Goal: Task Accomplishment & Management: Manage account settings

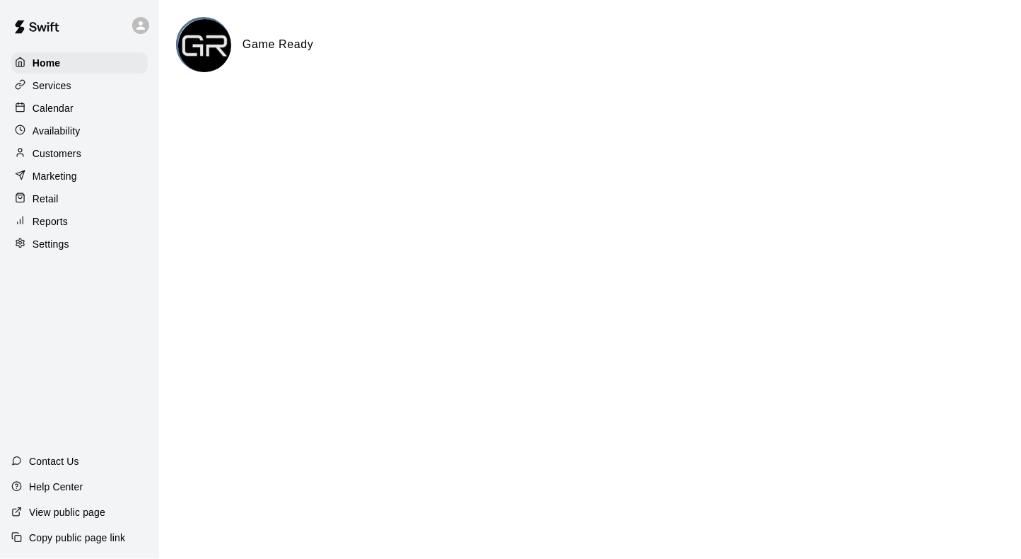
click at [68, 91] on p "Services" at bounding box center [52, 86] width 39 height 14
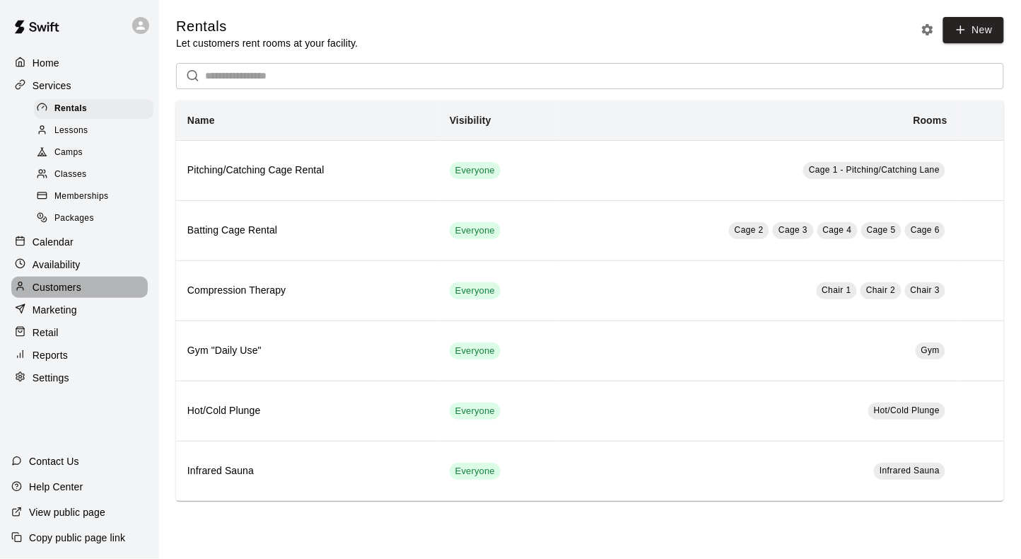
click at [69, 280] on p "Customers" at bounding box center [57, 287] width 49 height 14
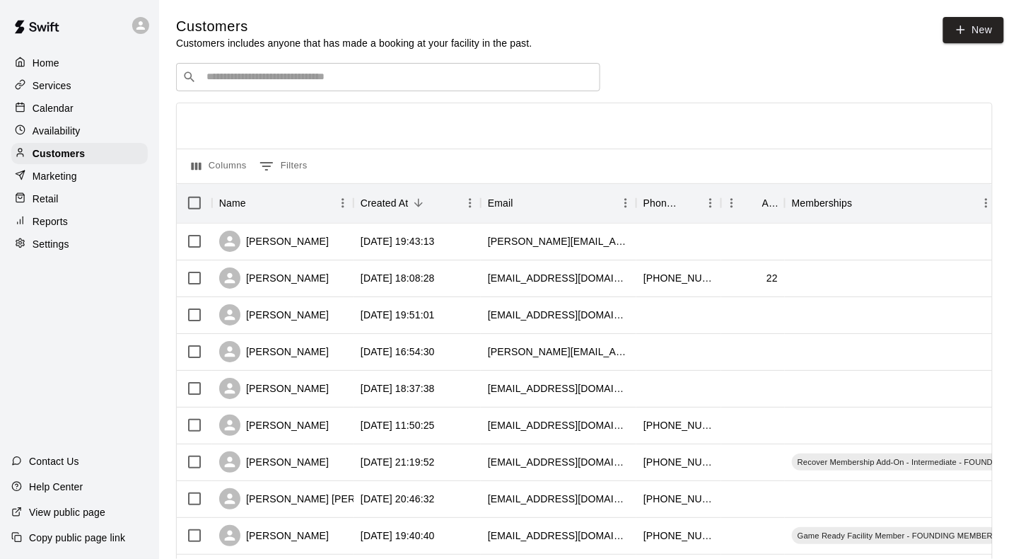
click at [298, 87] on div "​ ​" at bounding box center [388, 77] width 424 height 28
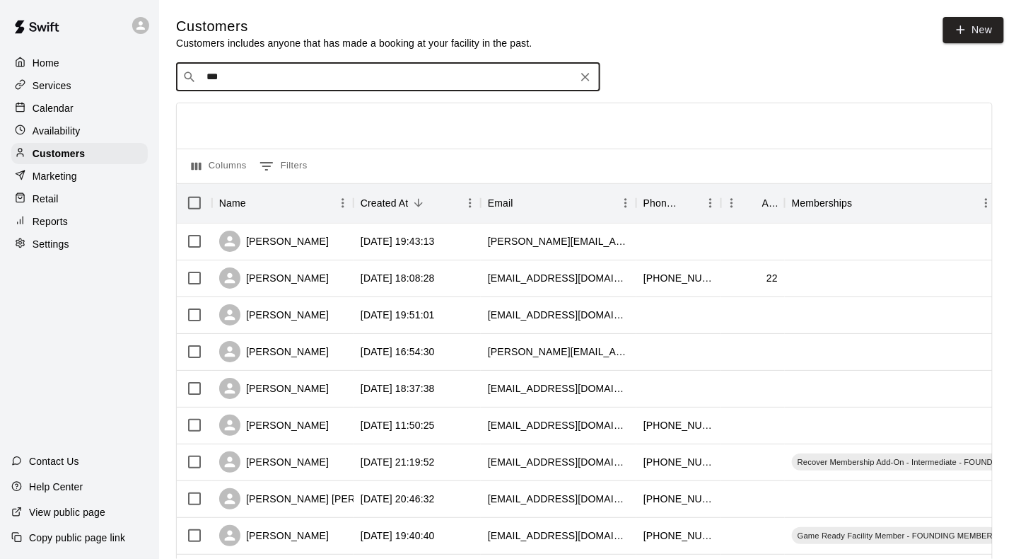
type input "****"
click at [310, 107] on div "[PERSON_NAME]" at bounding box center [292, 105] width 152 height 15
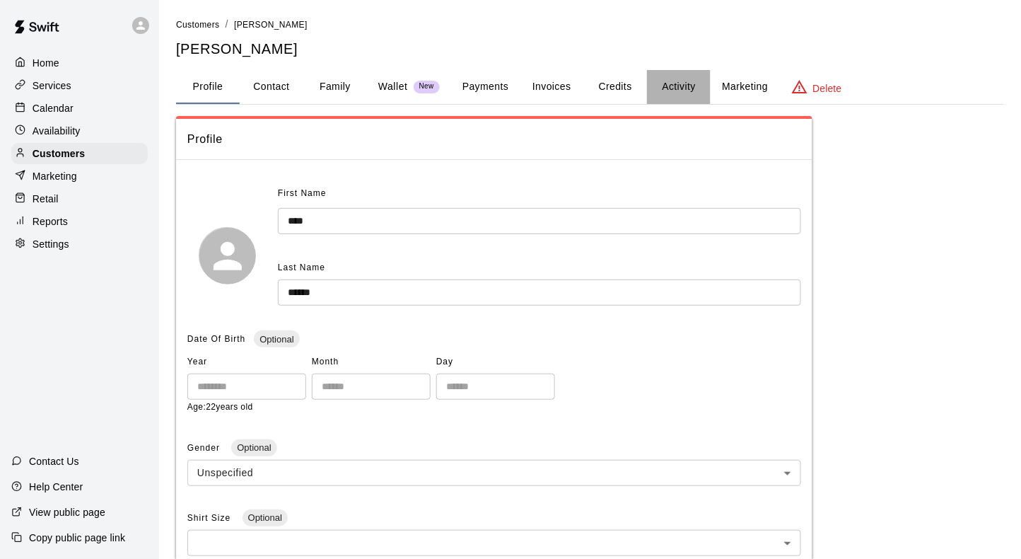
click at [677, 83] on button "Activity" at bounding box center [679, 87] width 64 height 34
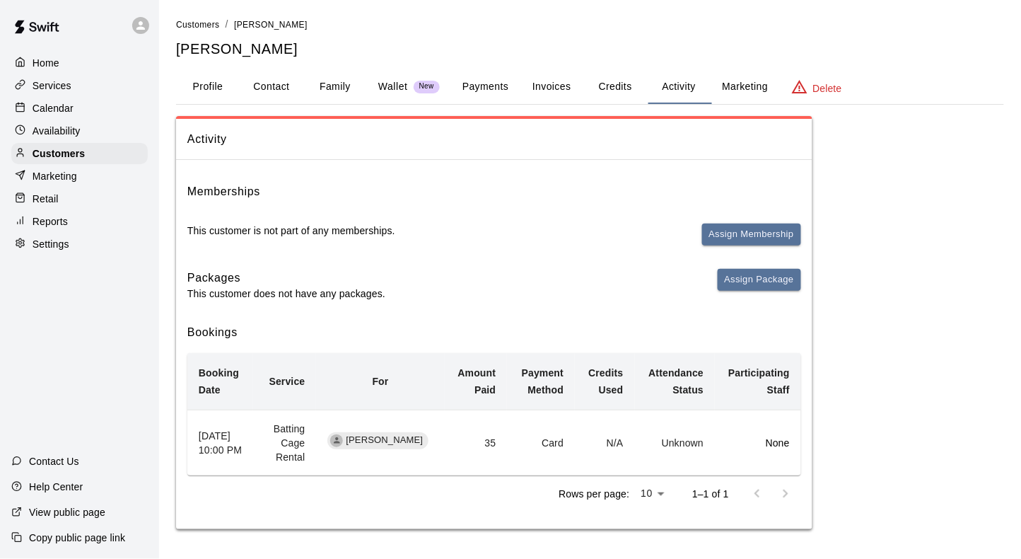
click at [626, 449] on td "N/A" at bounding box center [604, 442] width 59 height 66
click at [607, 440] on td "N/A" at bounding box center [604, 442] width 59 height 66
click at [489, 86] on button "Payments" at bounding box center [485, 87] width 69 height 34
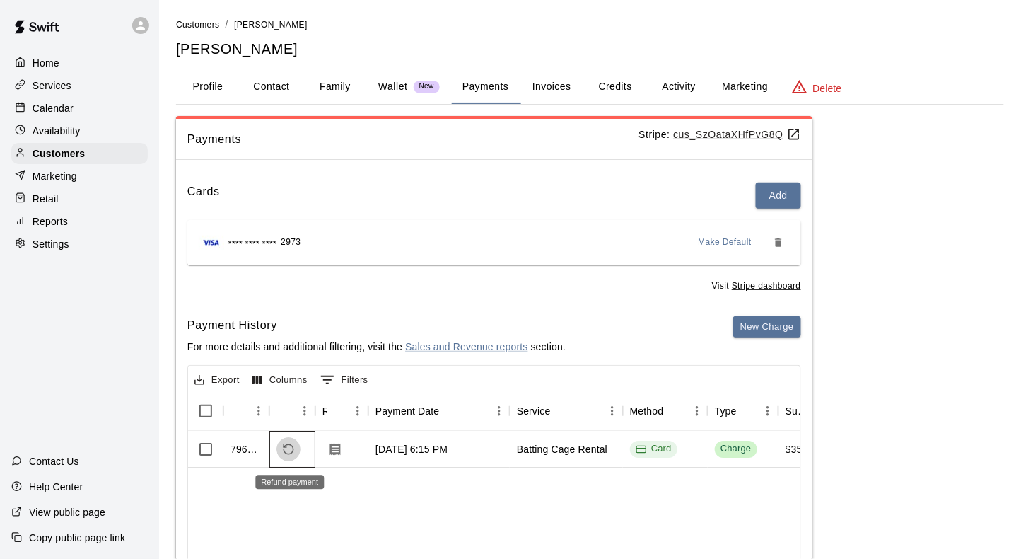
click at [286, 452] on icon "Refund payment" at bounding box center [288, 449] width 13 height 13
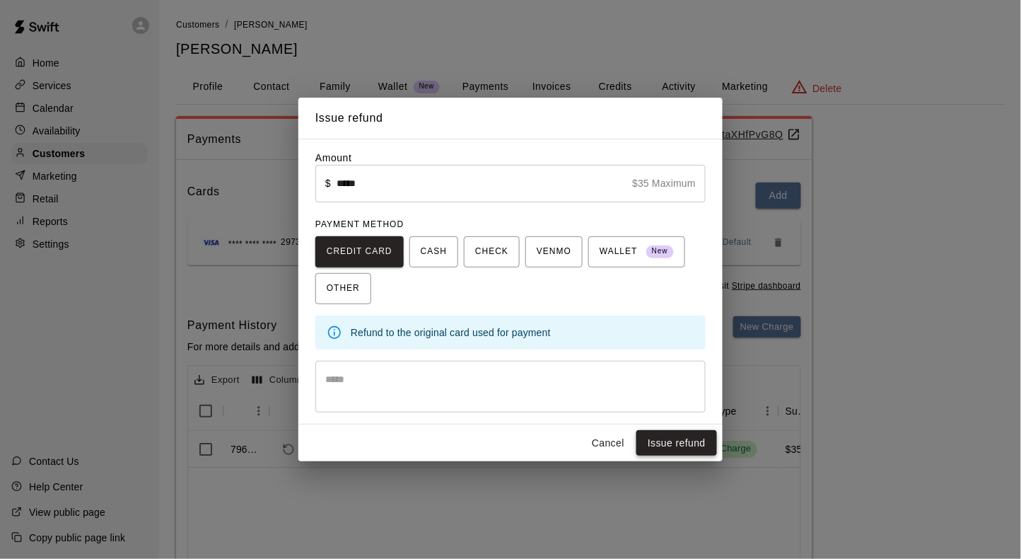
click at [685, 439] on button "Issue refund" at bounding box center [676, 443] width 81 height 26
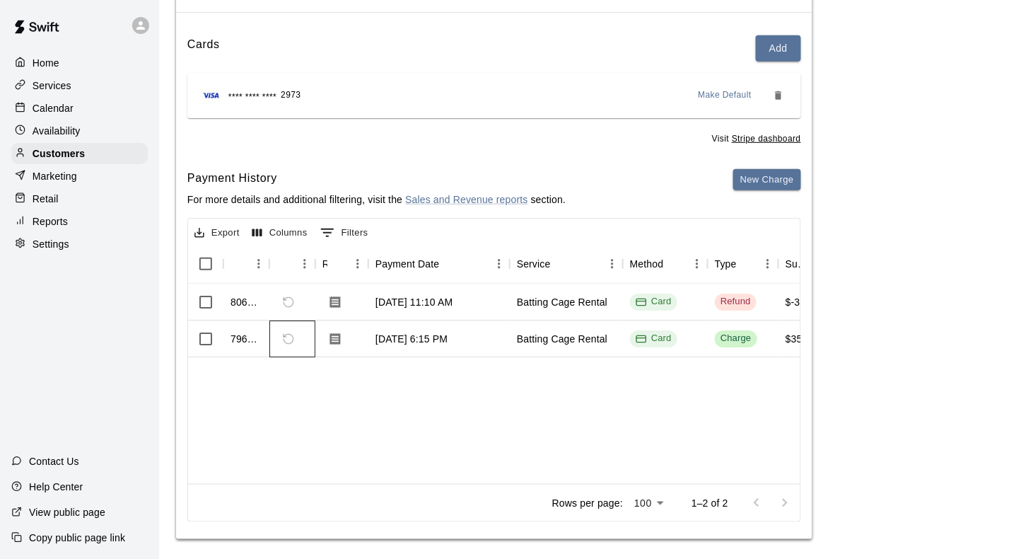
scroll to position [152, 0]
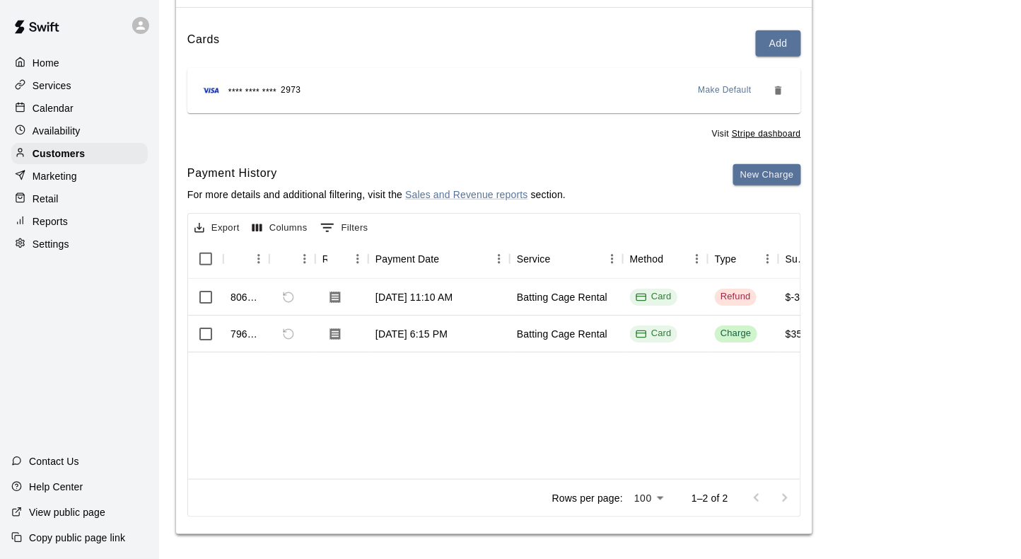
click at [72, 532] on p "Copy public page link" at bounding box center [77, 537] width 96 height 14
click at [55, 107] on p "Calendar" at bounding box center [53, 108] width 41 height 14
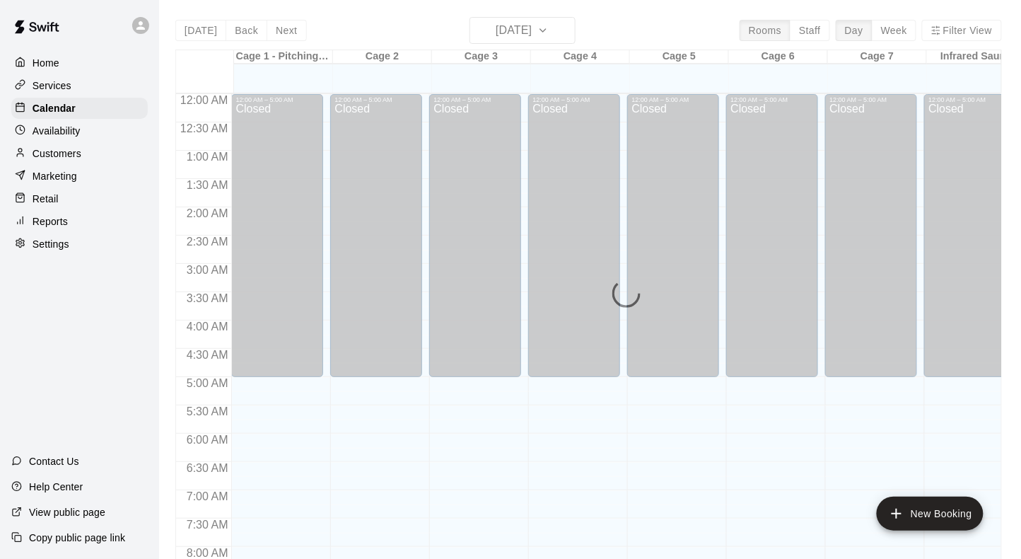
scroll to position [638, 0]
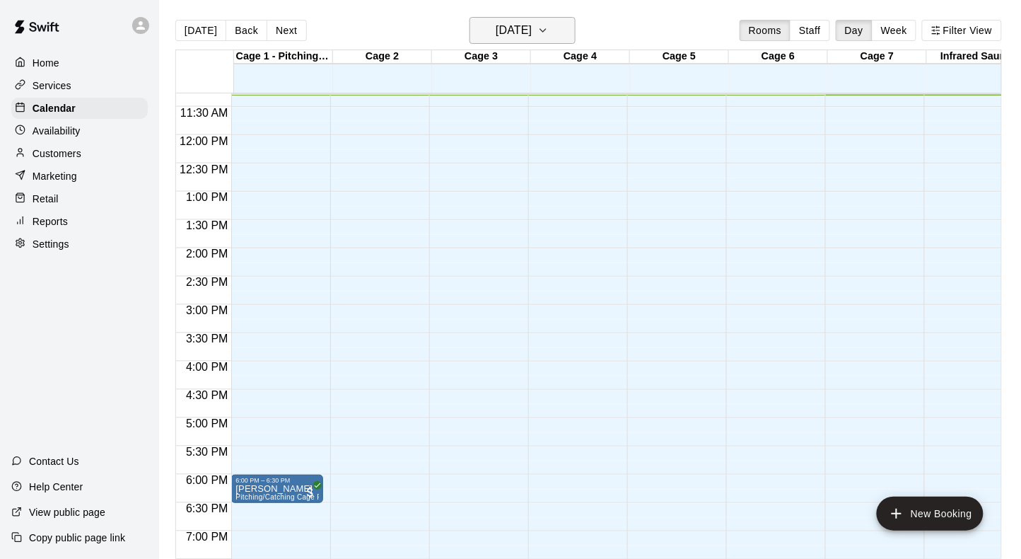
click at [532, 25] on h6 "[DATE]" at bounding box center [514, 31] width 36 height 20
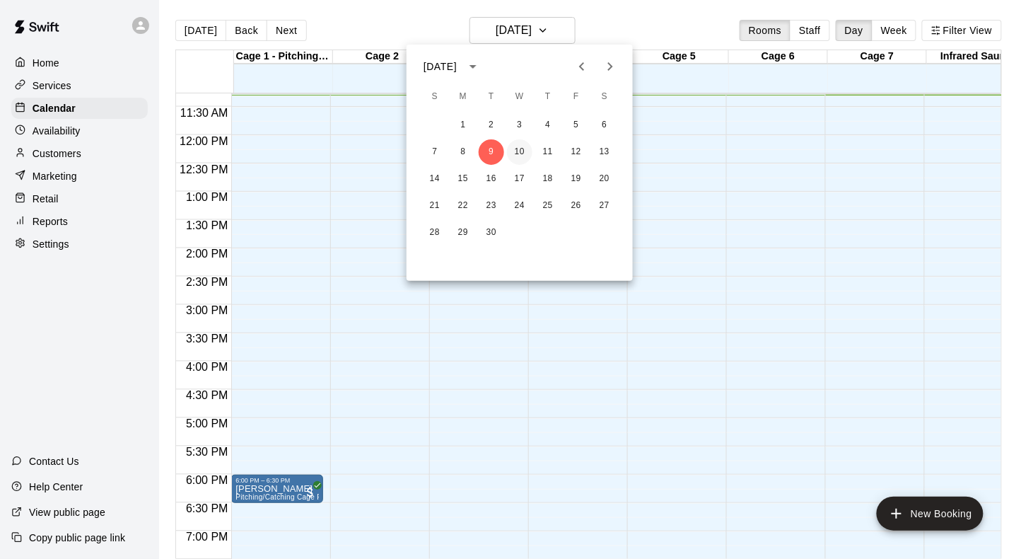
click at [520, 149] on button "10" at bounding box center [519, 151] width 25 height 25
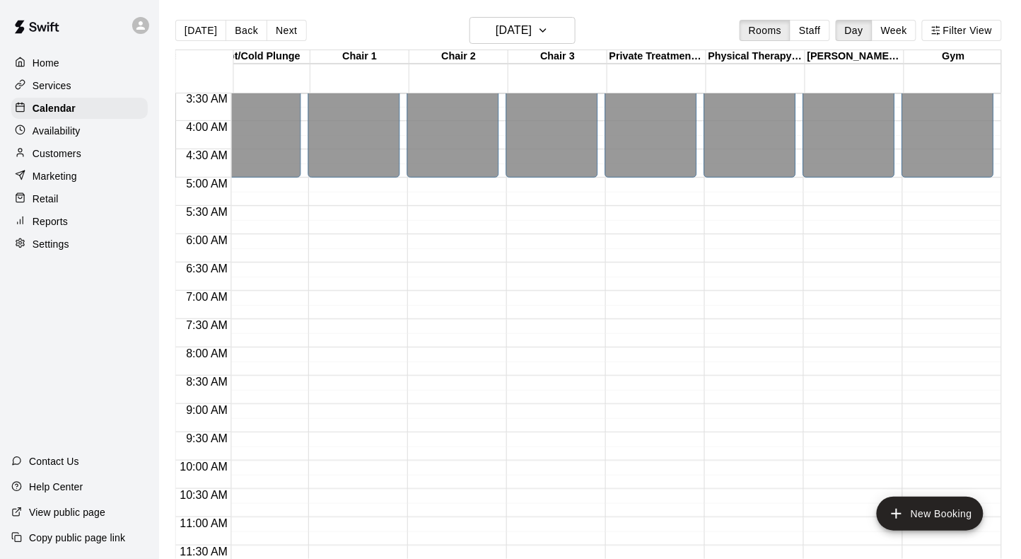
scroll to position [274, 816]
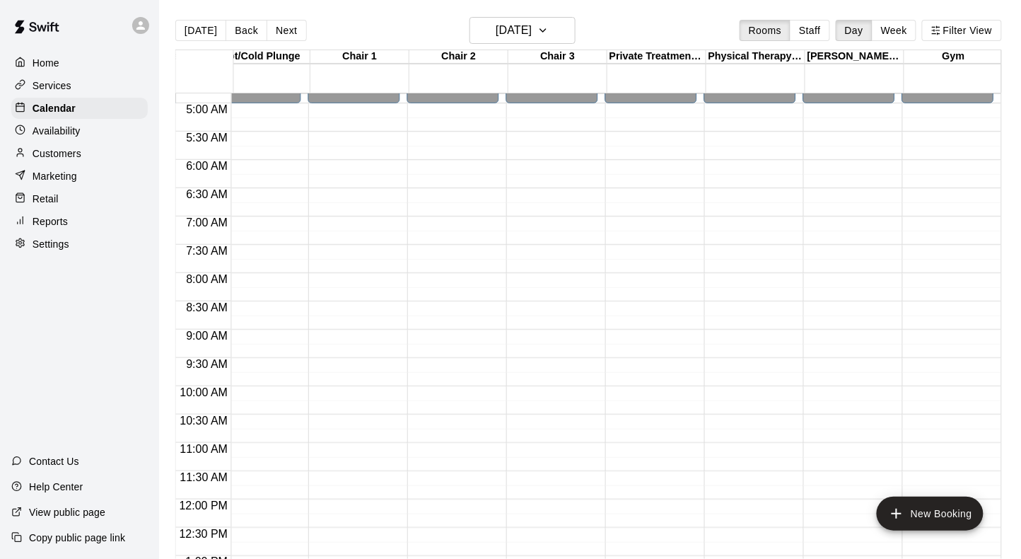
click at [743, 389] on div "12:00 AM – 5:00 AM Closed" at bounding box center [750, 499] width 92 height 1358
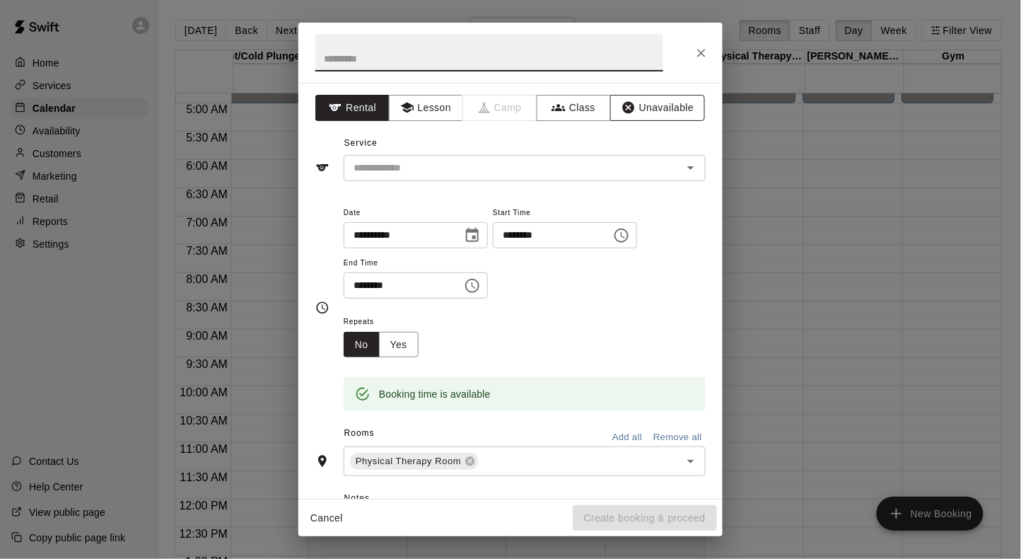
click at [628, 107] on icon "button" at bounding box center [629, 108] width 12 height 12
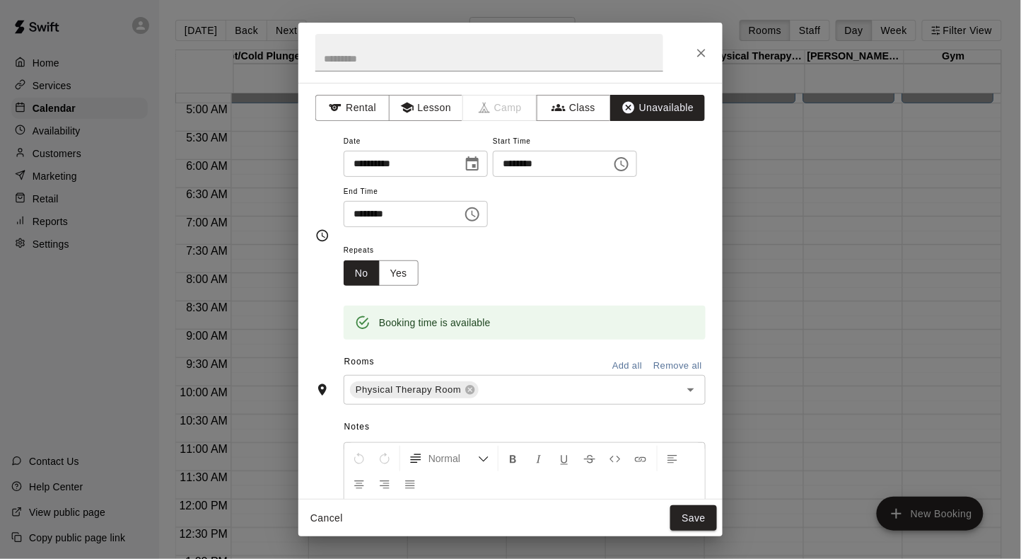
click at [480, 210] on icon "Choose time, selected time is 10:30 AM" at bounding box center [472, 214] width 17 height 17
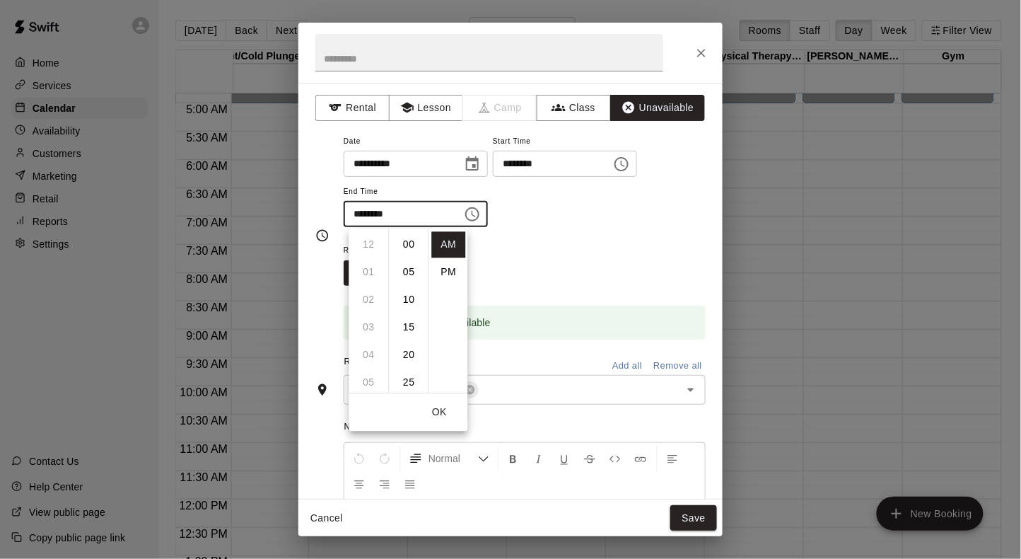
scroll to position [165, 0]
click at [369, 274] on li "11" at bounding box center [369, 273] width 34 height 26
click at [408, 243] on li "00" at bounding box center [410, 245] width 34 height 26
type input "********"
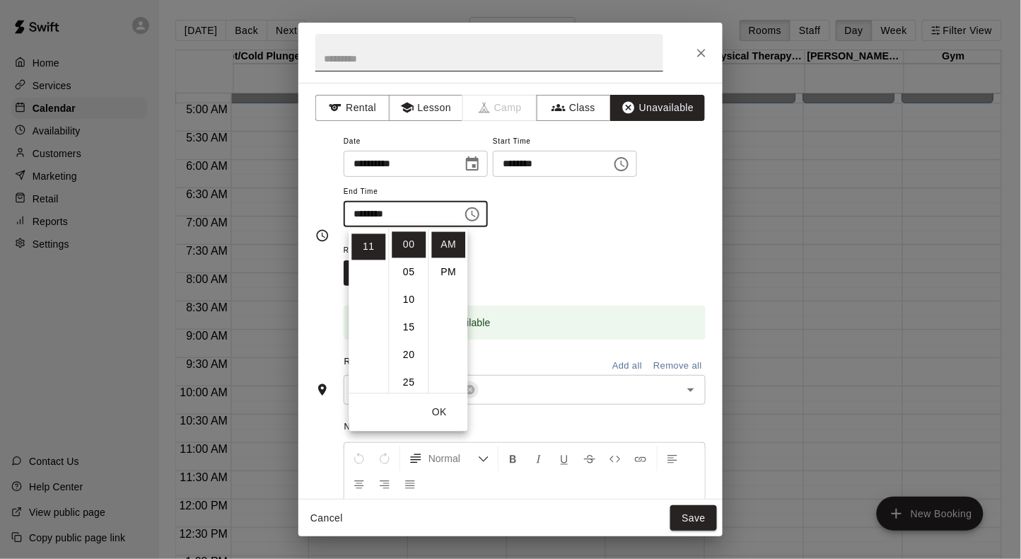
click at [447, 69] on input "text" at bounding box center [489, 52] width 348 height 37
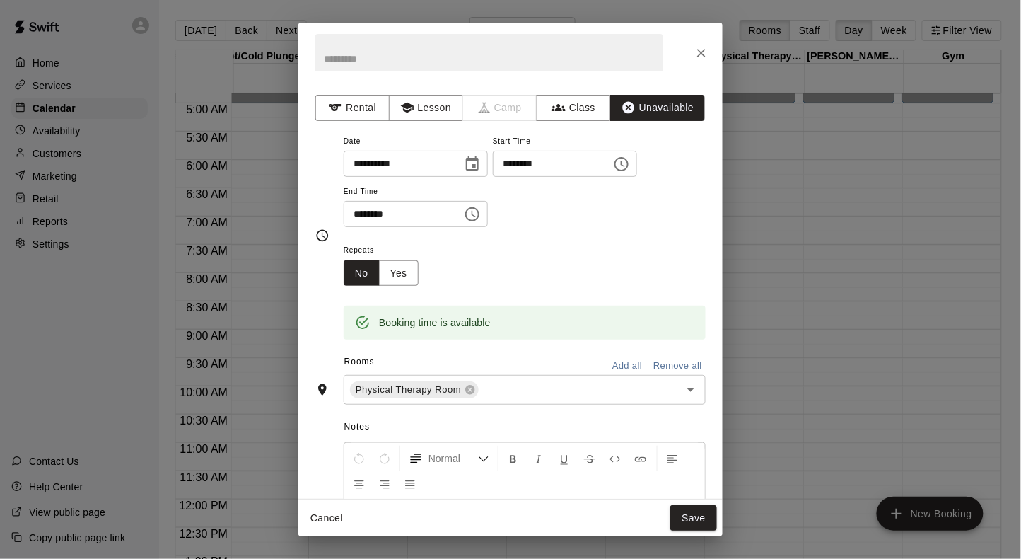
click at [443, 64] on input "text" at bounding box center [489, 52] width 348 height 37
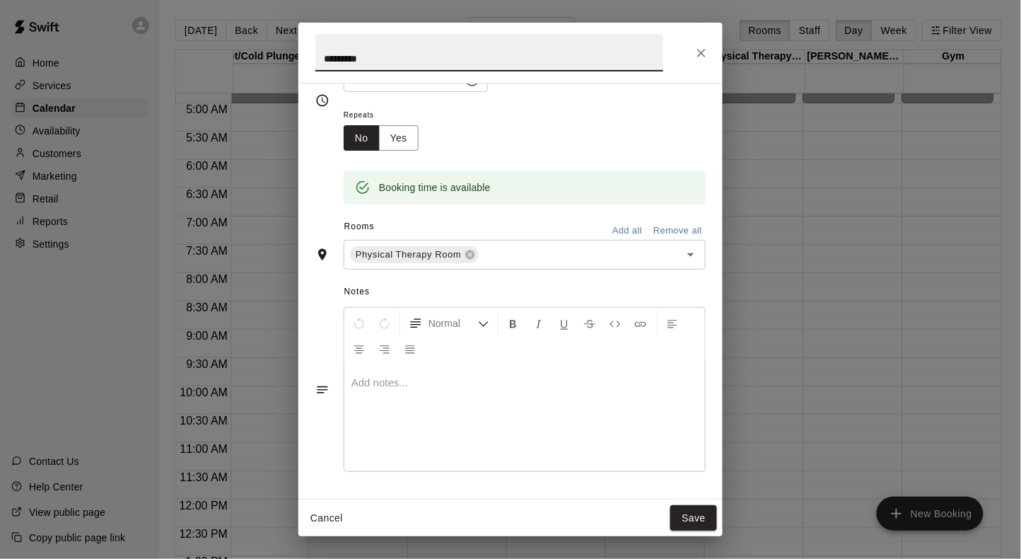
scroll to position [139, 0]
type input "*********"
click at [687, 512] on button "Save" at bounding box center [693, 518] width 47 height 26
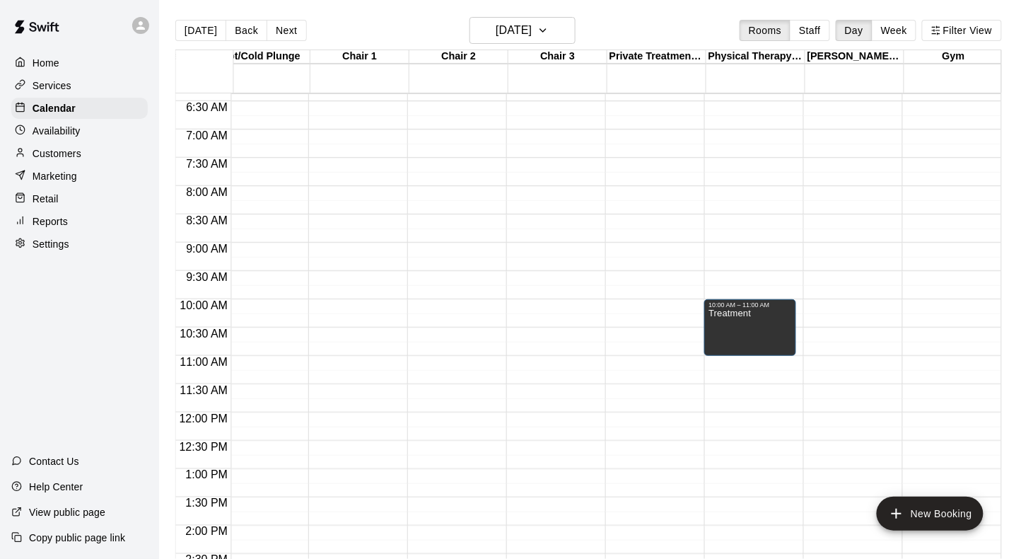
scroll to position [364, 816]
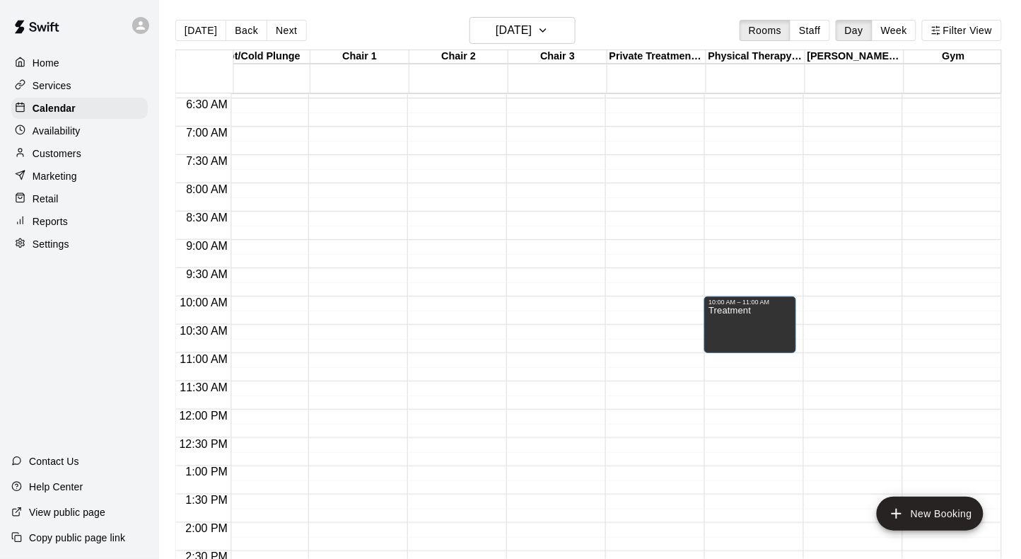
click at [743, 360] on div "12:00 AM – 5:00 AM Closed 10:00 AM – 11:00 AM Treatment" at bounding box center [750, 410] width 92 height 1358
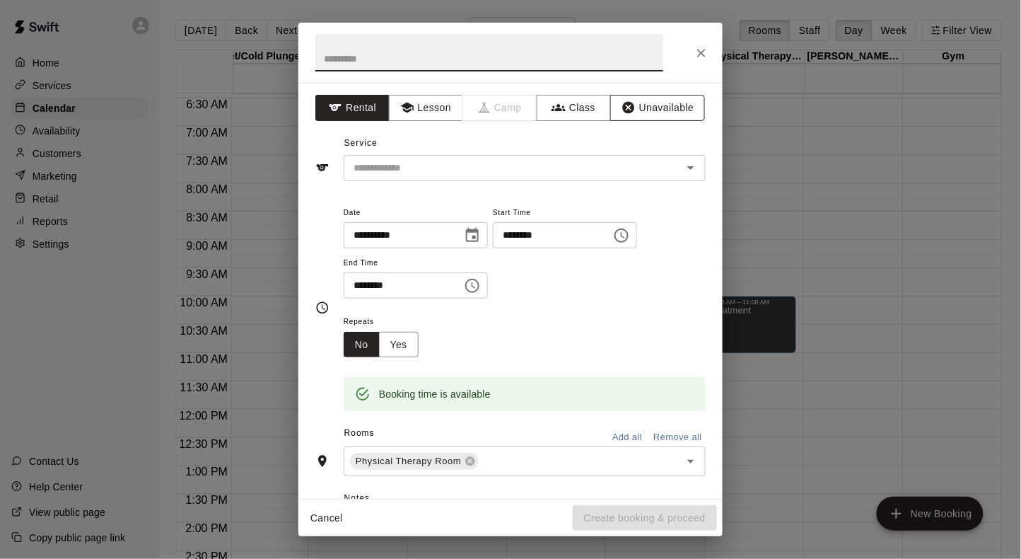
click at [662, 107] on button "Unavailable" at bounding box center [657, 108] width 95 height 26
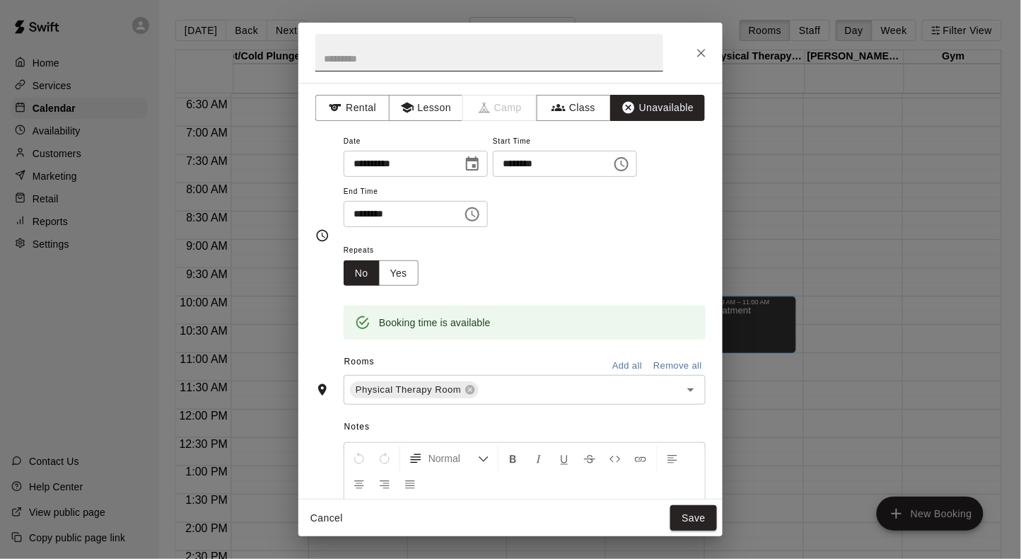
click at [562, 59] on input "text" at bounding box center [489, 52] width 348 height 37
type input "*"
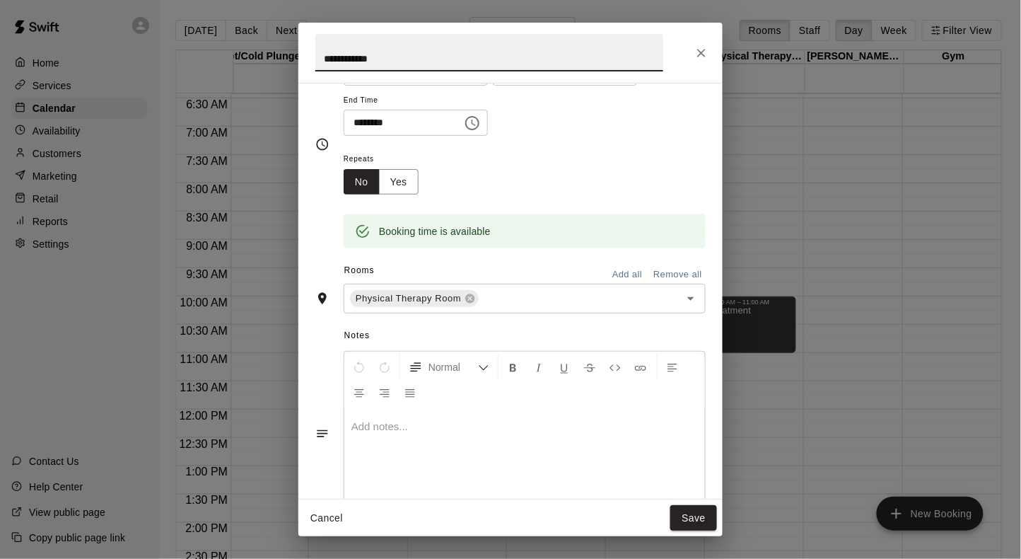
scroll to position [95, 0]
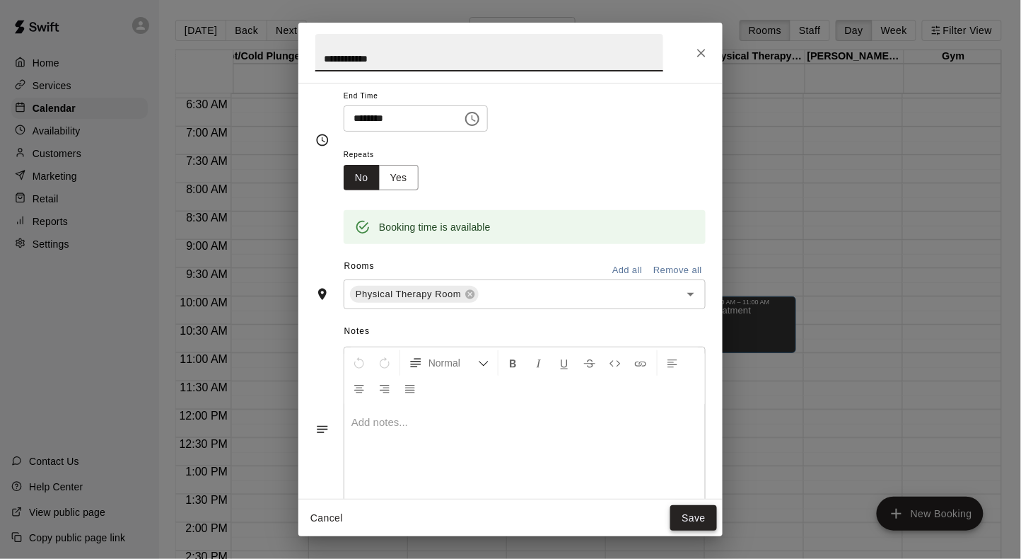
type input "**********"
click at [678, 521] on button "Save" at bounding box center [693, 518] width 47 height 26
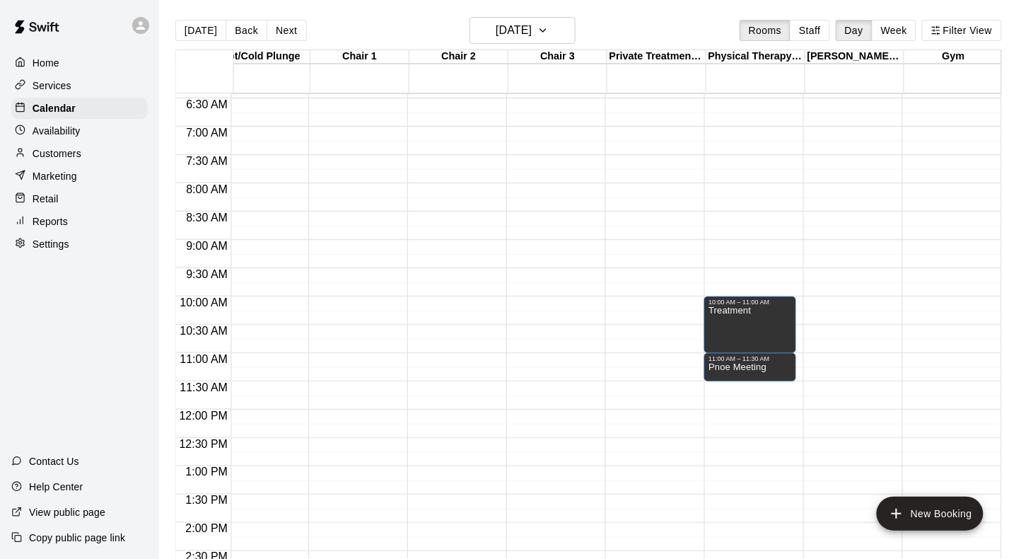
click at [739, 389] on div "12:00 AM – 5:00 AM Closed 10:00 AM – 11:00 AM Treatment 11:00 AM – 11:30 AM Pno…" at bounding box center [750, 410] width 92 height 1358
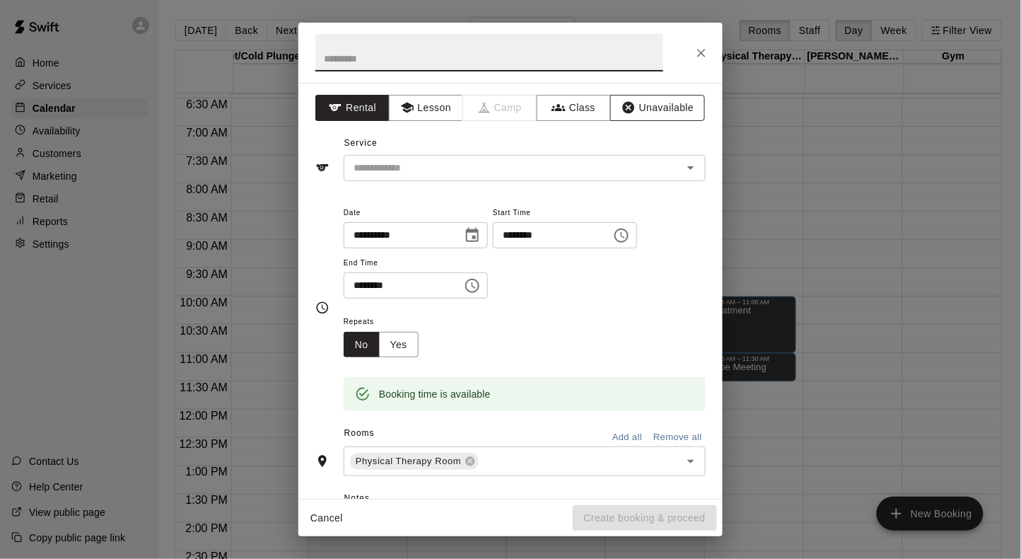
click at [632, 110] on icon "button" at bounding box center [629, 108] width 12 height 12
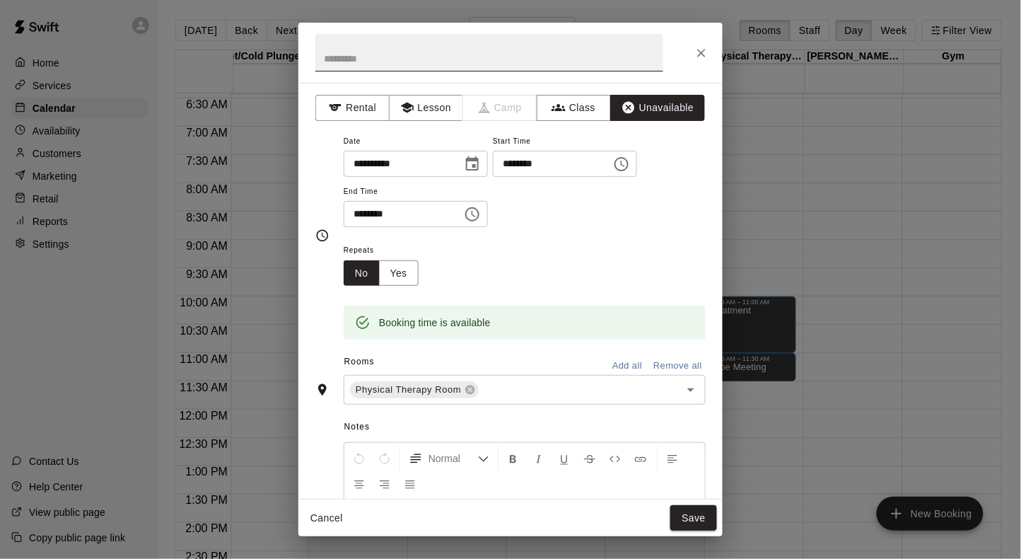
click at [574, 63] on input "text" at bounding box center [489, 52] width 348 height 37
type input "**********"
click at [481, 211] on icon "Choose time, selected time is 12:00 PM" at bounding box center [472, 214] width 17 height 17
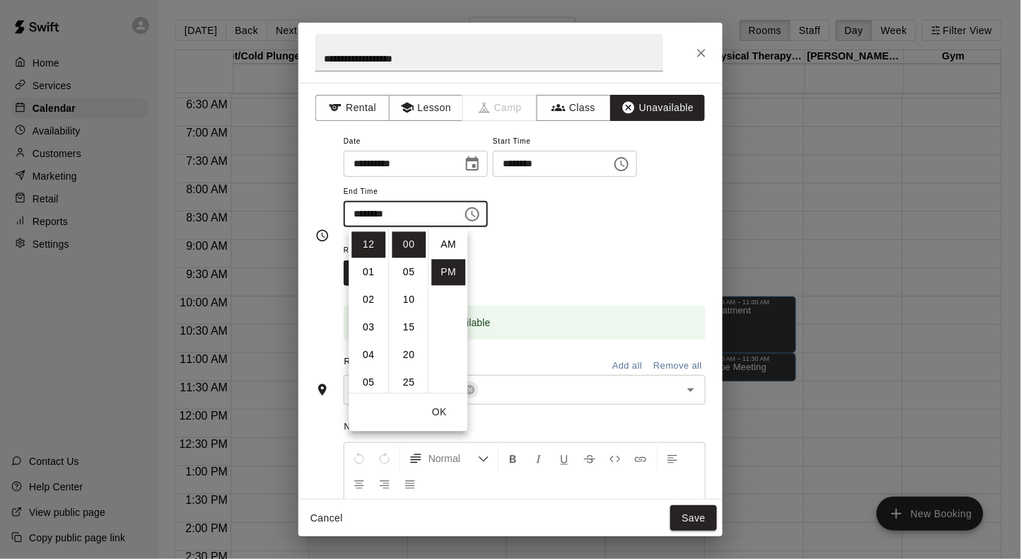
scroll to position [25, 0]
click at [376, 277] on li "01" at bounding box center [369, 273] width 34 height 26
type input "********"
click at [661, 285] on div "Repeats No Yes" at bounding box center [525, 263] width 362 height 45
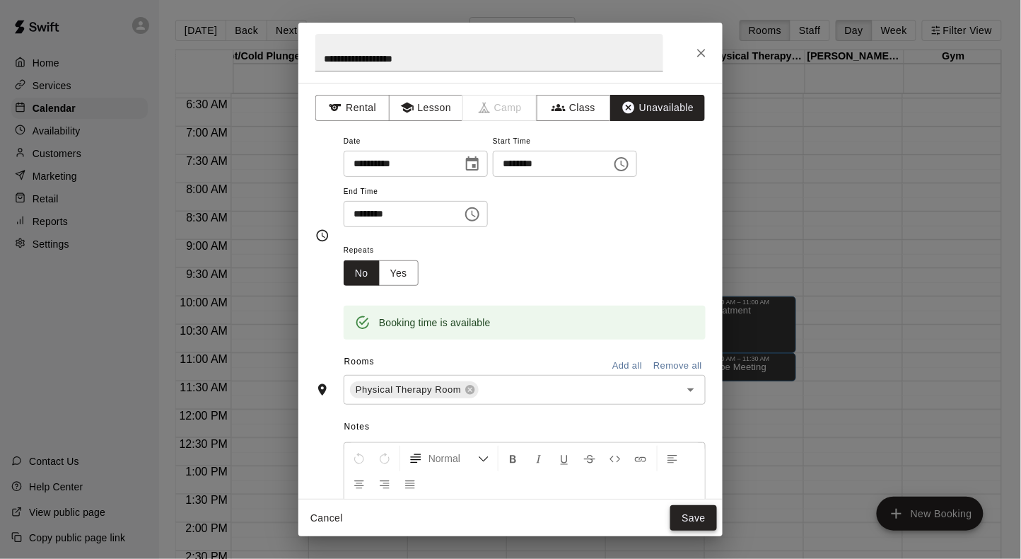
click at [680, 518] on button "Save" at bounding box center [693, 518] width 47 height 26
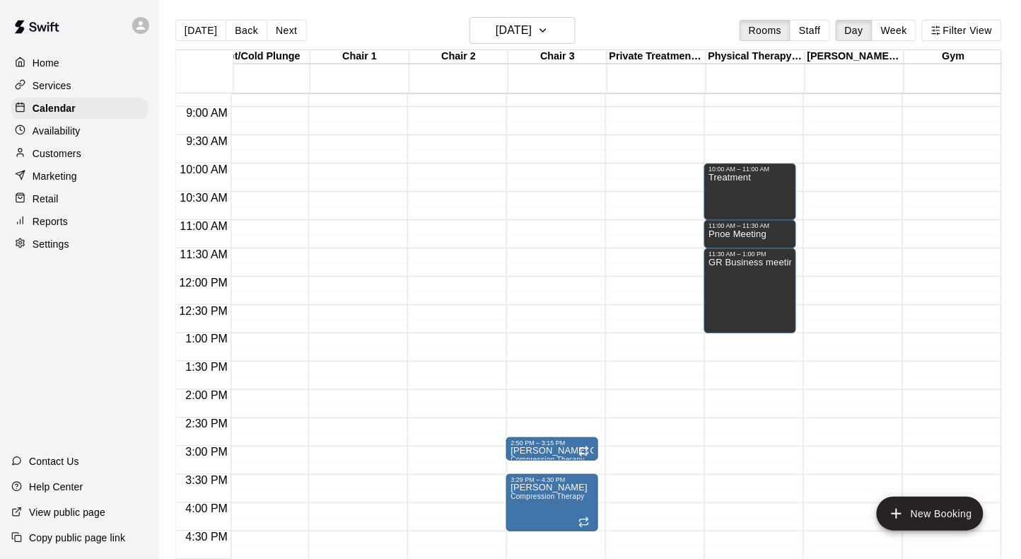
scroll to position [519, 816]
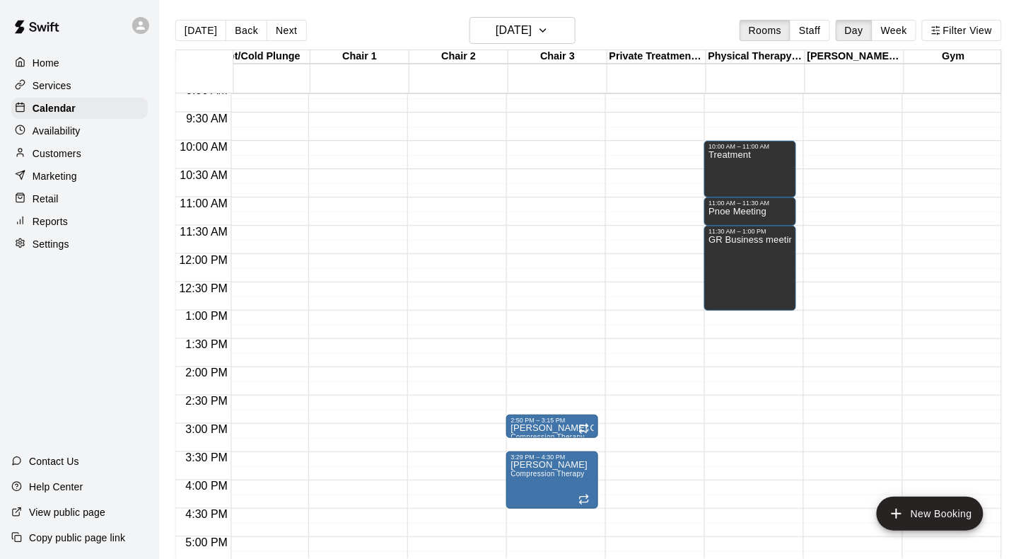
click at [743, 317] on div "12:00 AM – 5:00 AM Closed 10:00 AM – 11:00 AM Treatment 11:00 AM – 11:30 AM Pno…" at bounding box center [750, 254] width 92 height 1358
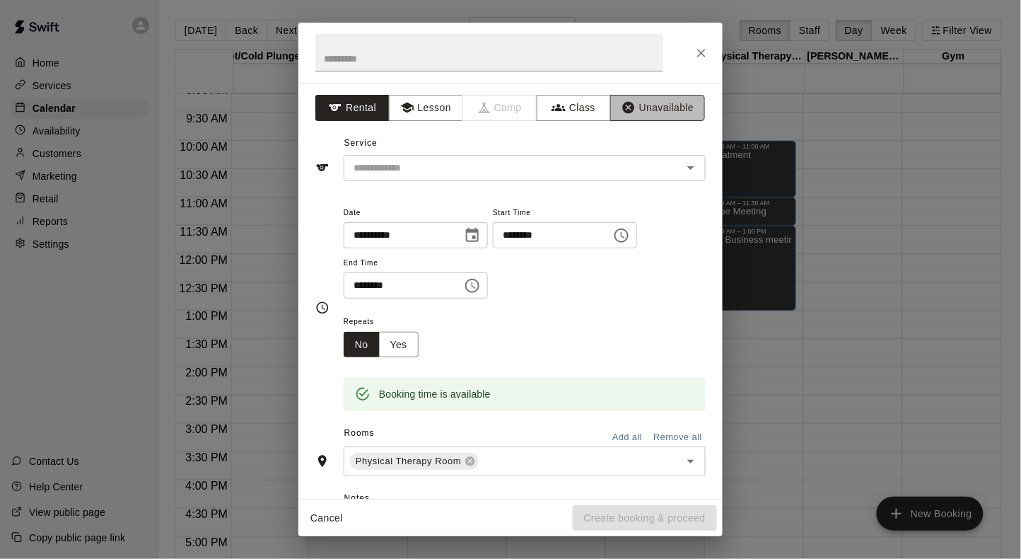
click at [656, 116] on button "Unavailable" at bounding box center [657, 108] width 95 height 26
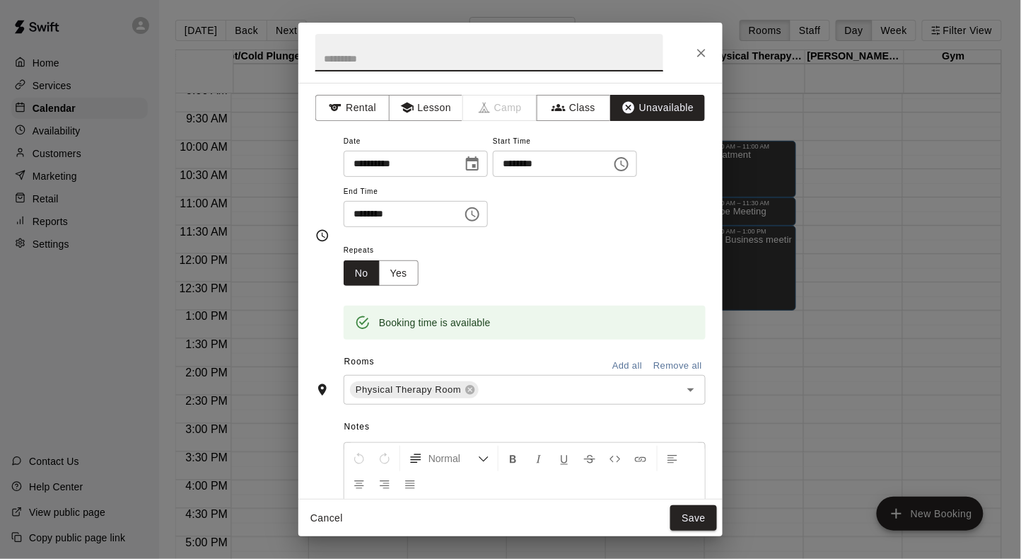
click at [499, 59] on input "text" at bounding box center [489, 52] width 348 height 37
type input "**********"
click at [685, 513] on button "Save" at bounding box center [693, 518] width 47 height 26
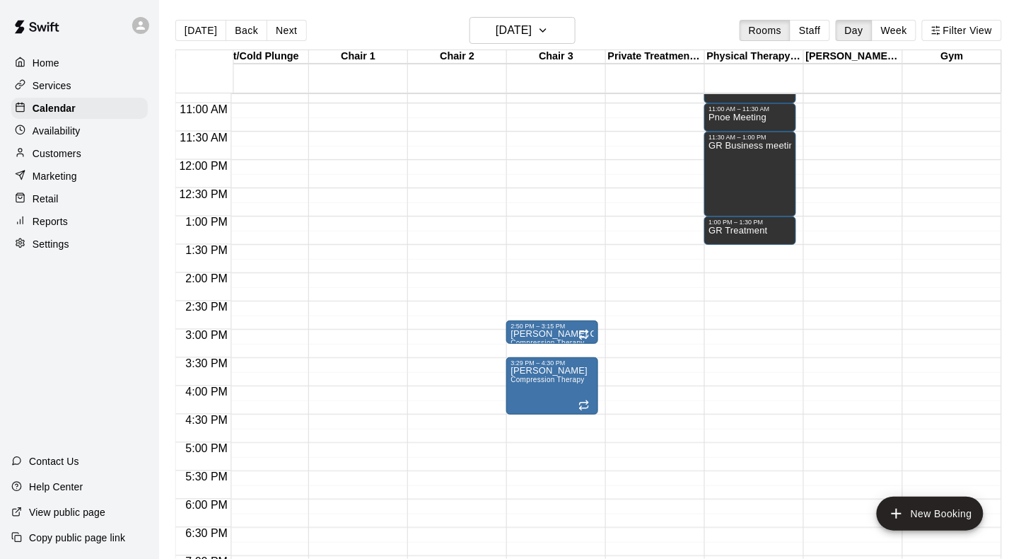
scroll to position [0, 815]
click at [770, 276] on div "12:00 AM – 5:00 AM Closed 10:00 AM – 11:00 AM Treatment 11:00 AM – 11:30 AM Pno…" at bounding box center [750, 160] width 92 height 1358
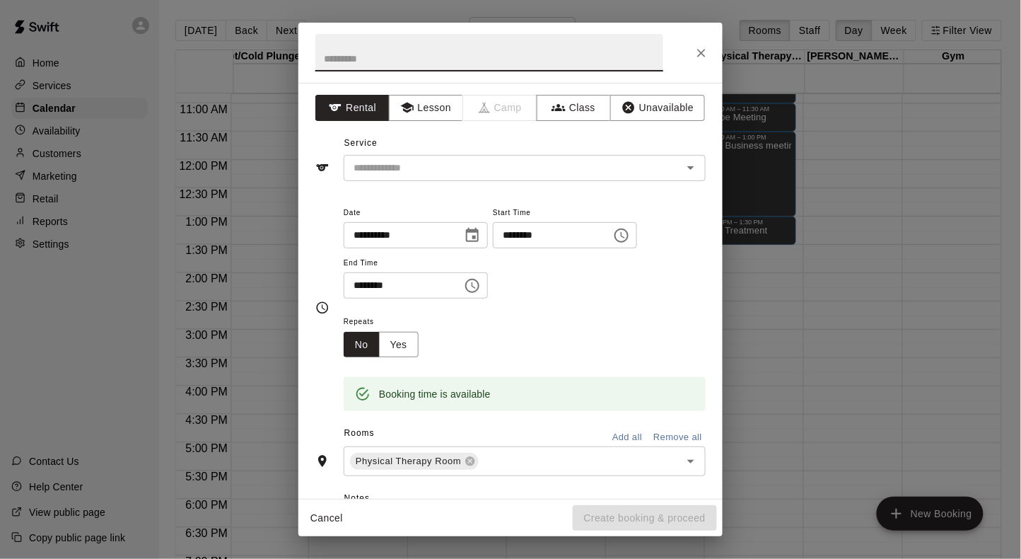
click at [557, 63] on input "text" at bounding box center [489, 52] width 348 height 37
type input "**********"
click at [481, 285] on icon "Choose time, selected time is 2:30 PM" at bounding box center [472, 285] width 17 height 17
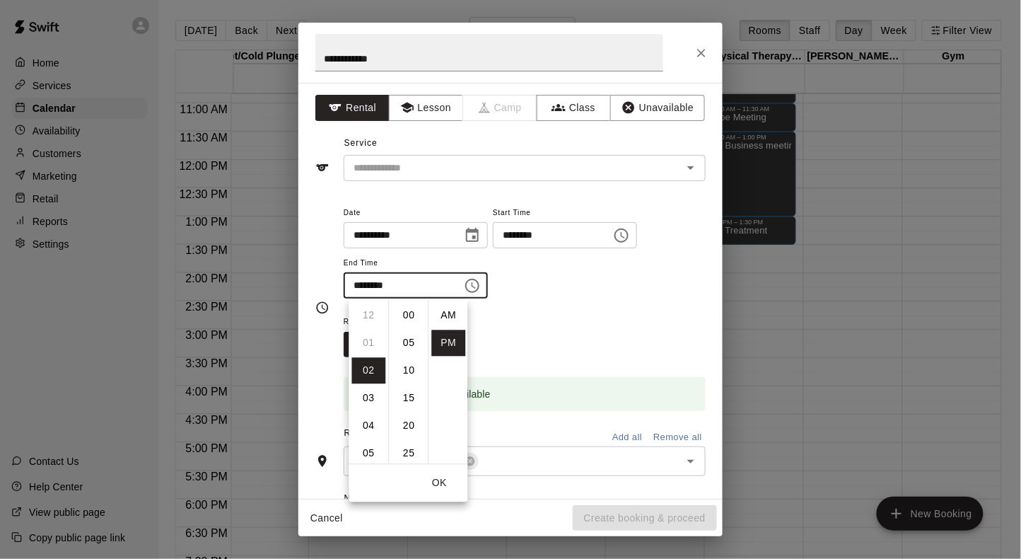
scroll to position [25, 0]
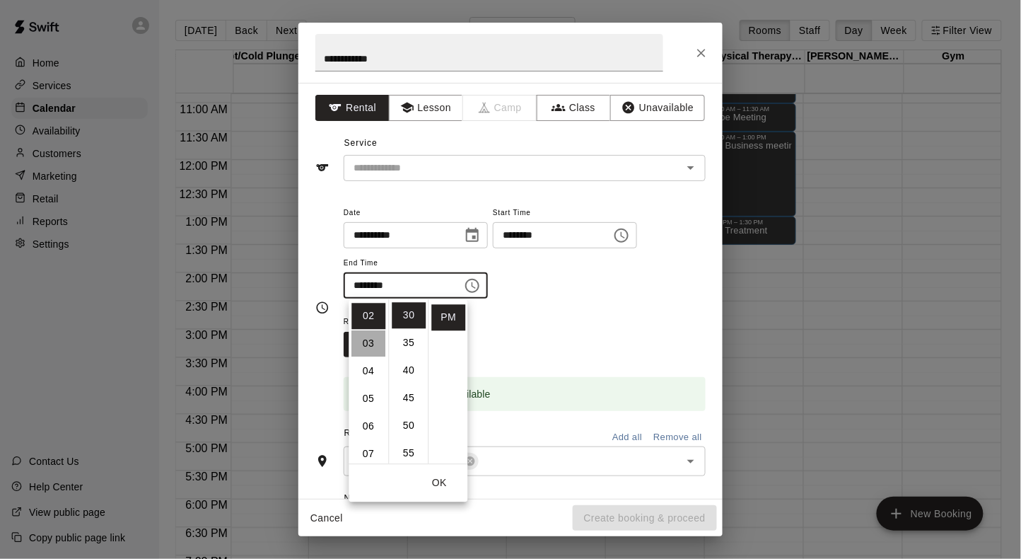
click at [371, 342] on li "03" at bounding box center [369, 344] width 34 height 26
click at [404, 316] on li "00" at bounding box center [410, 316] width 34 height 26
type input "********"
click at [559, 320] on div "Repeats No Yes" at bounding box center [525, 335] width 362 height 45
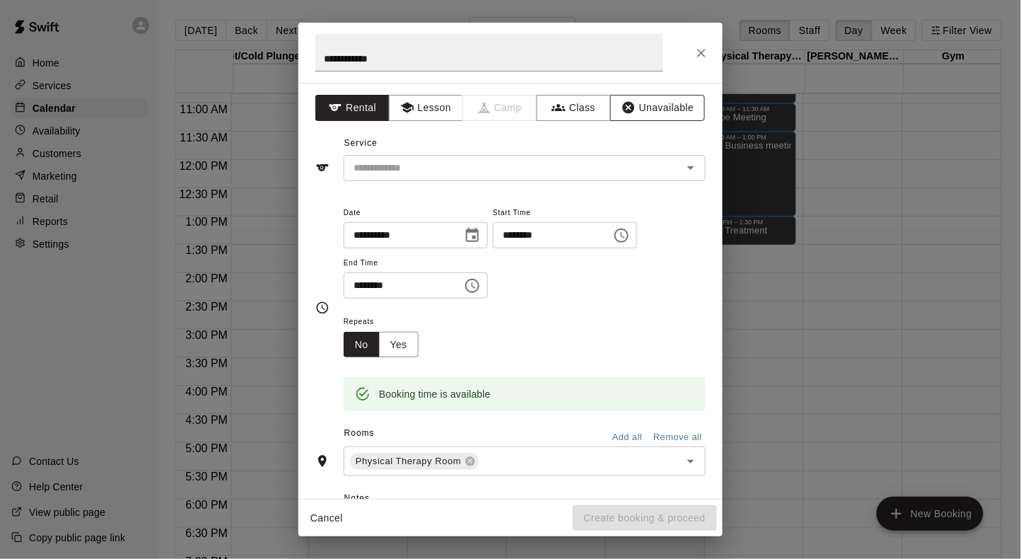
click at [638, 114] on button "Unavailable" at bounding box center [657, 108] width 95 height 26
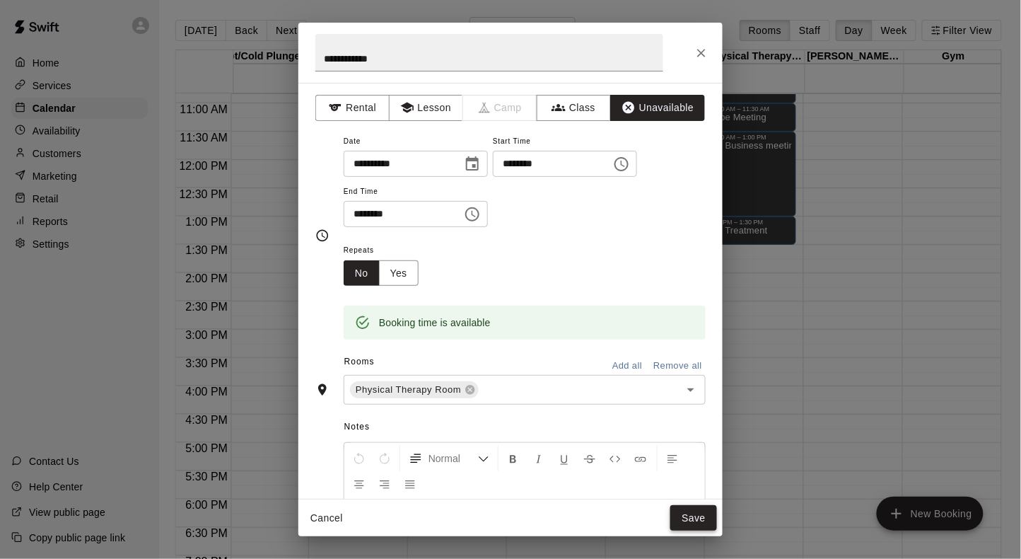
click at [686, 514] on button "Save" at bounding box center [693, 518] width 47 height 26
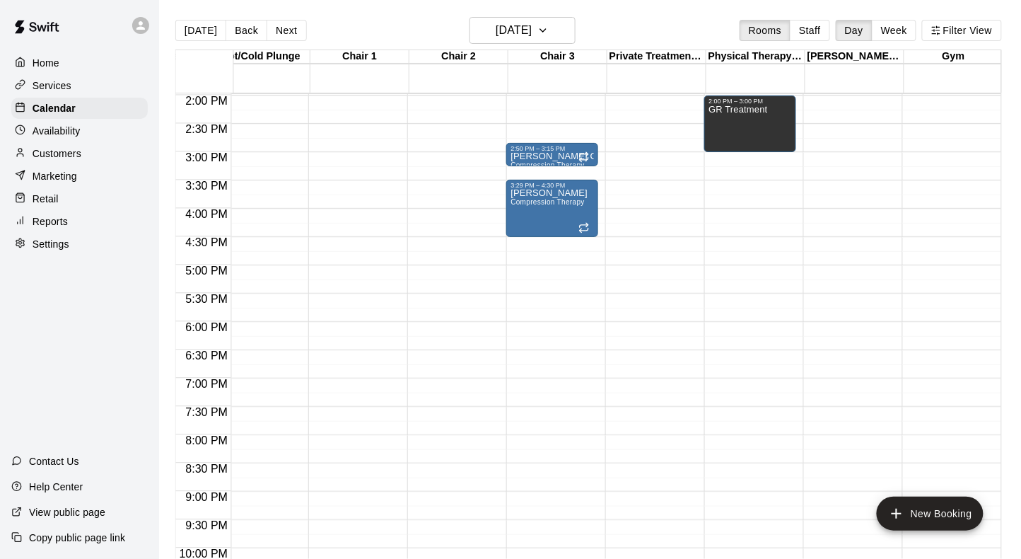
scroll to position [798, 816]
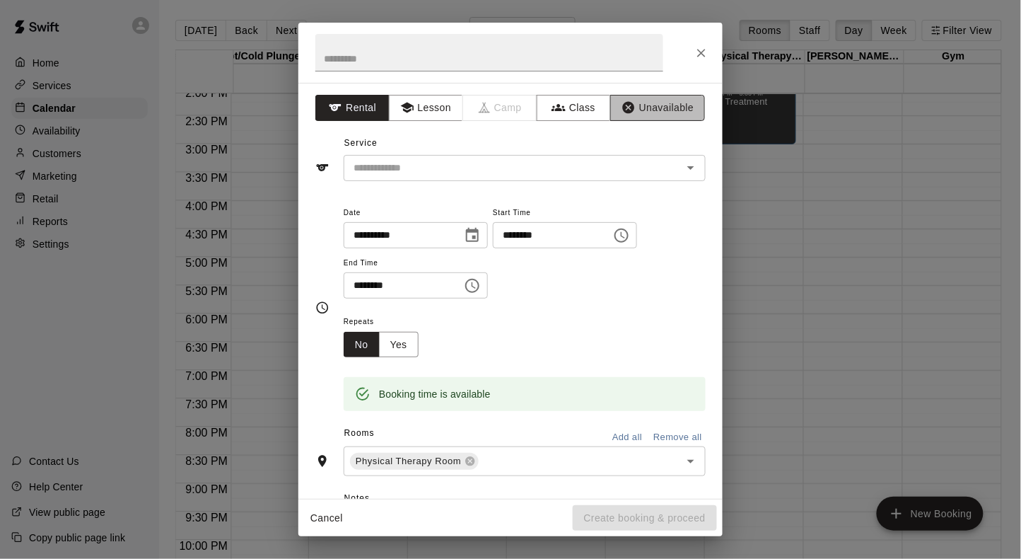
click at [657, 115] on button "Unavailable" at bounding box center [657, 108] width 95 height 26
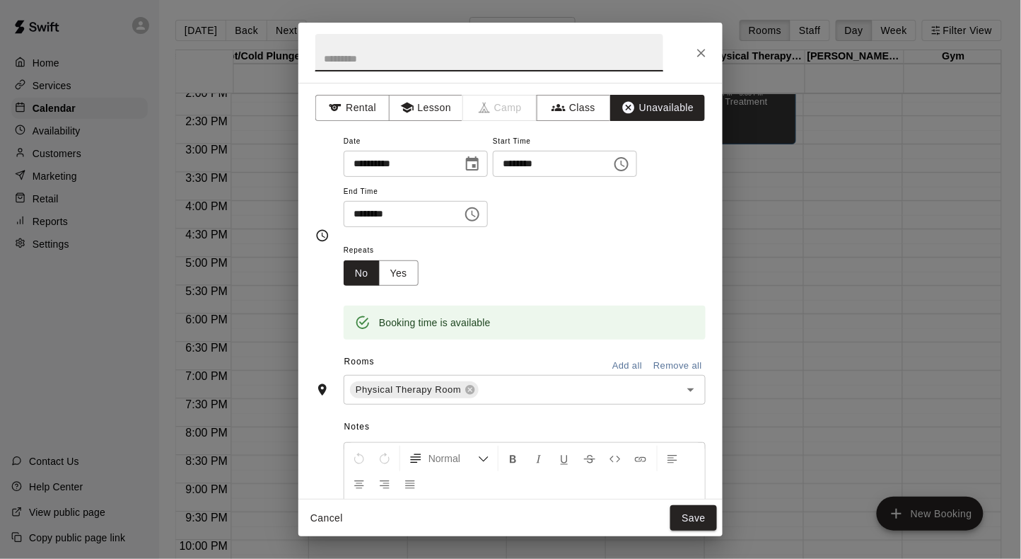
click at [537, 50] on input "text" at bounding box center [489, 52] width 348 height 37
type input "**********"
click at [476, 217] on icon "Choose time, selected time is 5:30 PM" at bounding box center [474, 214] width 4 height 6
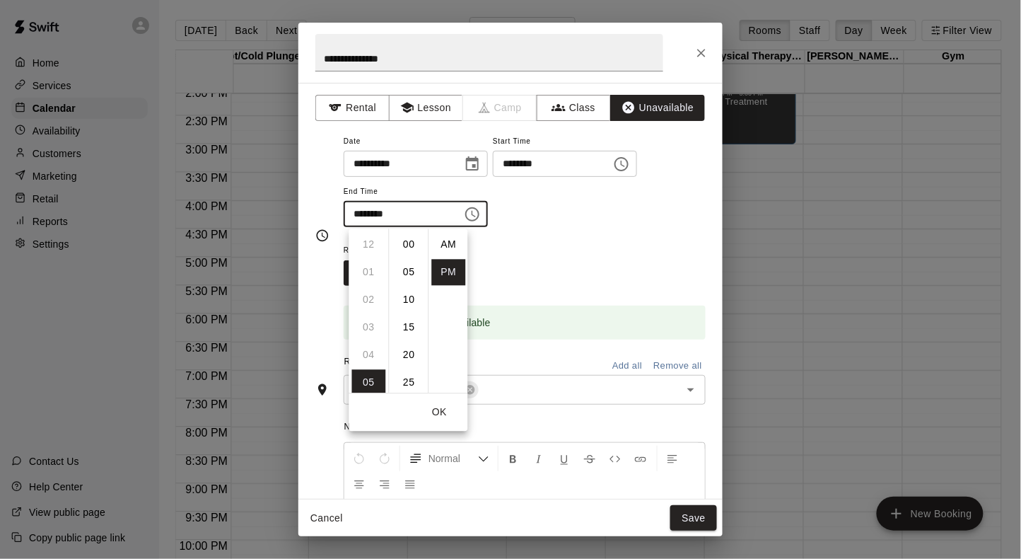
scroll to position [25, 0]
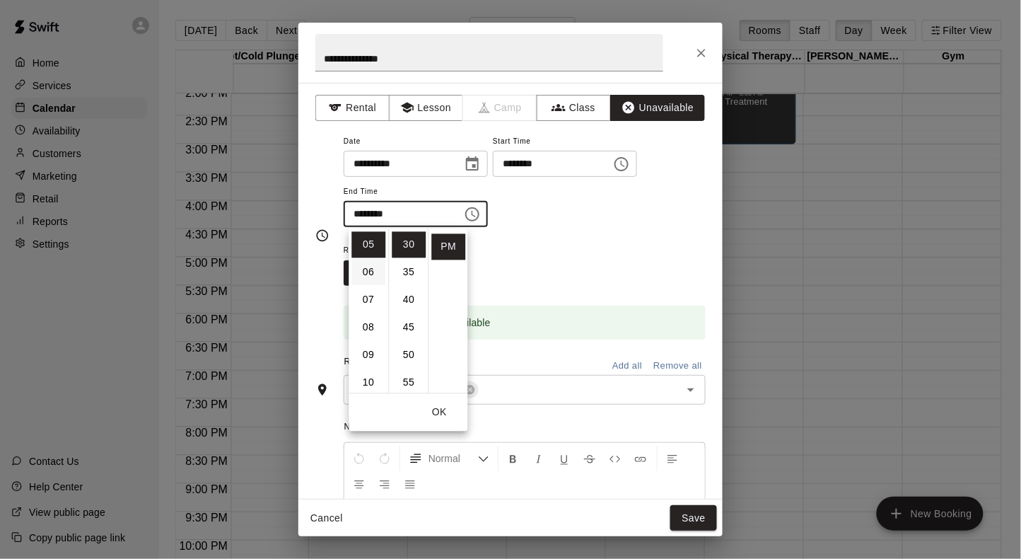
click at [366, 279] on li "06" at bounding box center [369, 273] width 34 height 26
click at [406, 243] on li "00" at bounding box center [410, 245] width 34 height 26
type input "********"
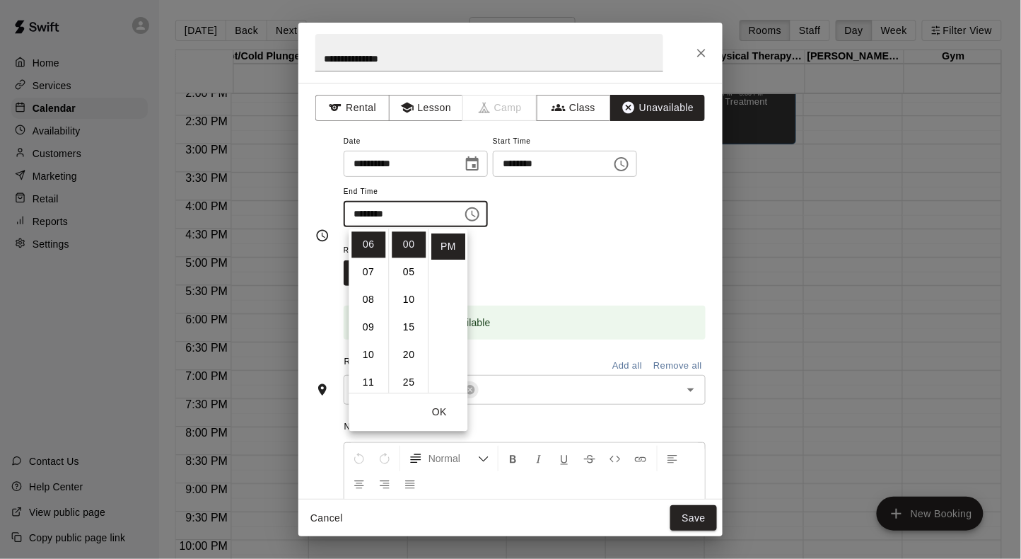
click at [550, 260] on div "Repeats No Yes" at bounding box center [525, 263] width 362 height 45
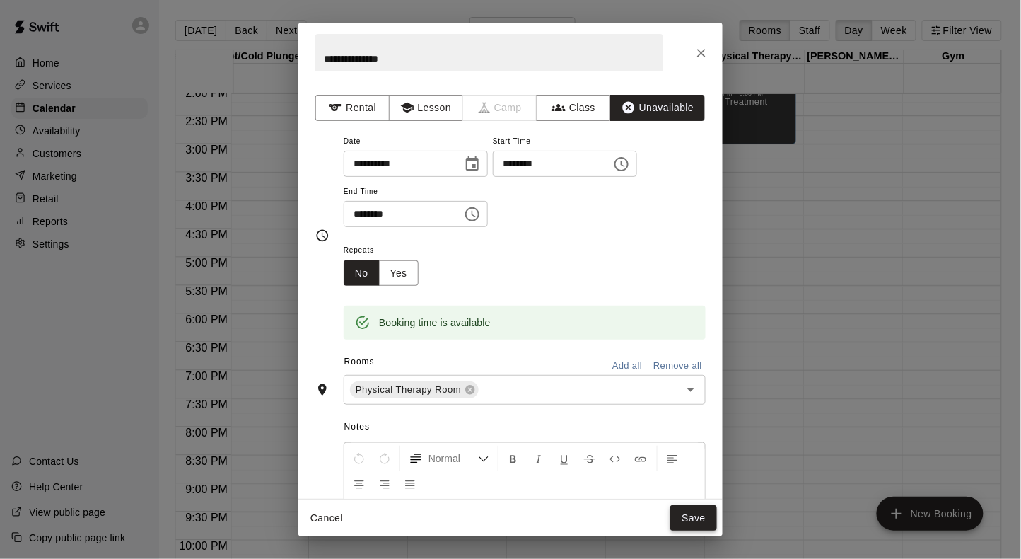
click at [690, 518] on button "Save" at bounding box center [693, 518] width 47 height 26
